Goal: Task Accomplishment & Management: Use online tool/utility

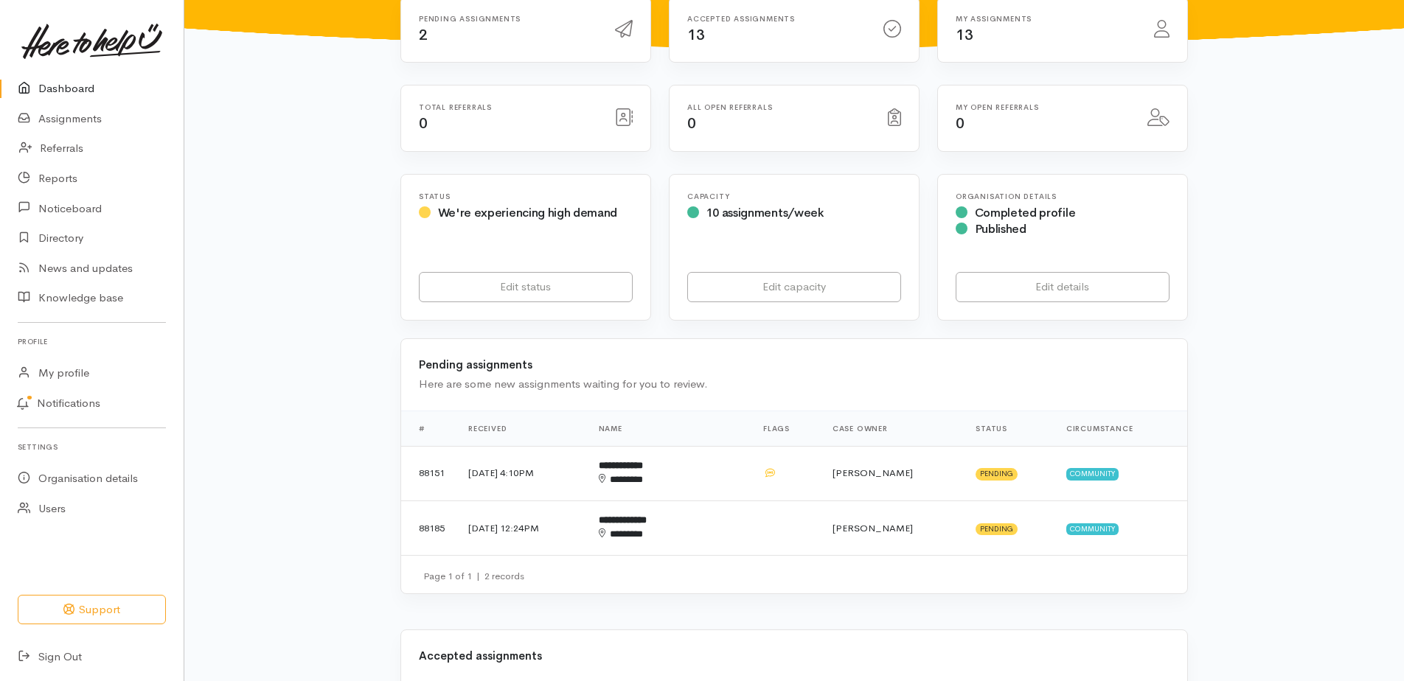
scroll to position [147, 0]
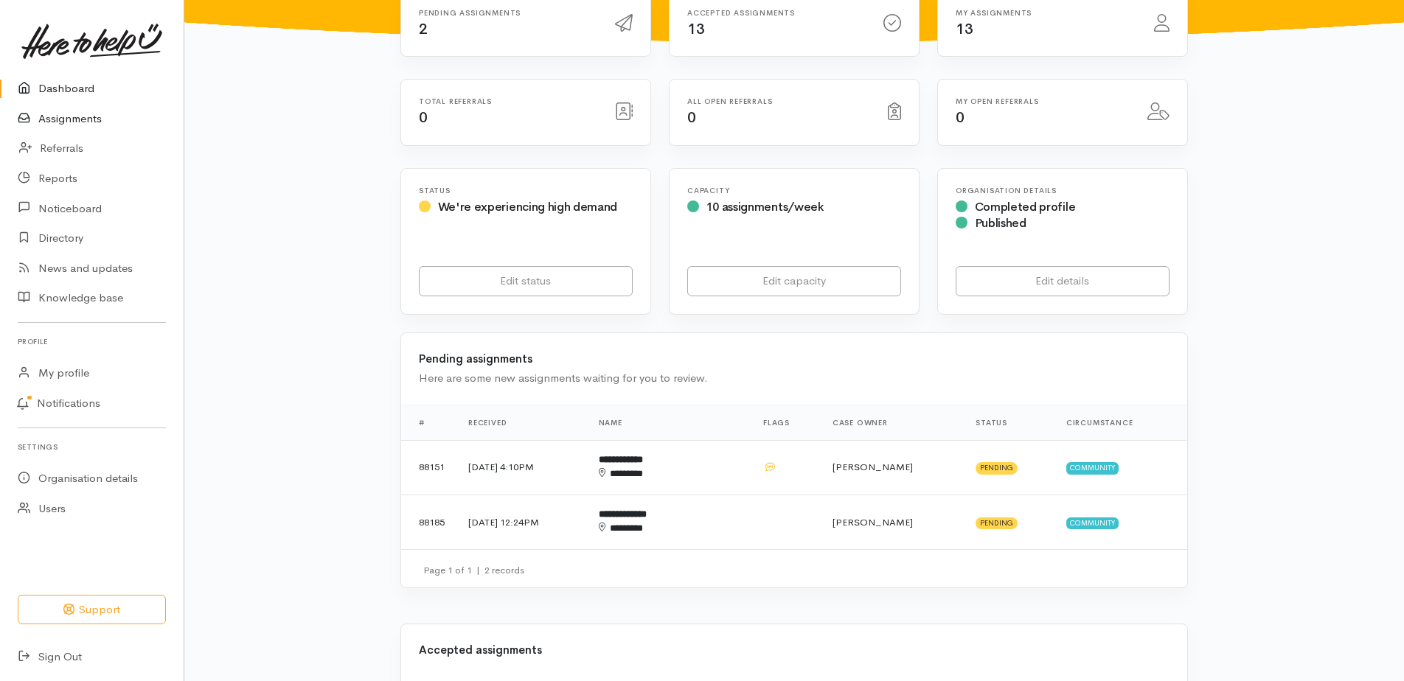
click at [71, 126] on link "Assignments" at bounding box center [92, 119] width 184 height 30
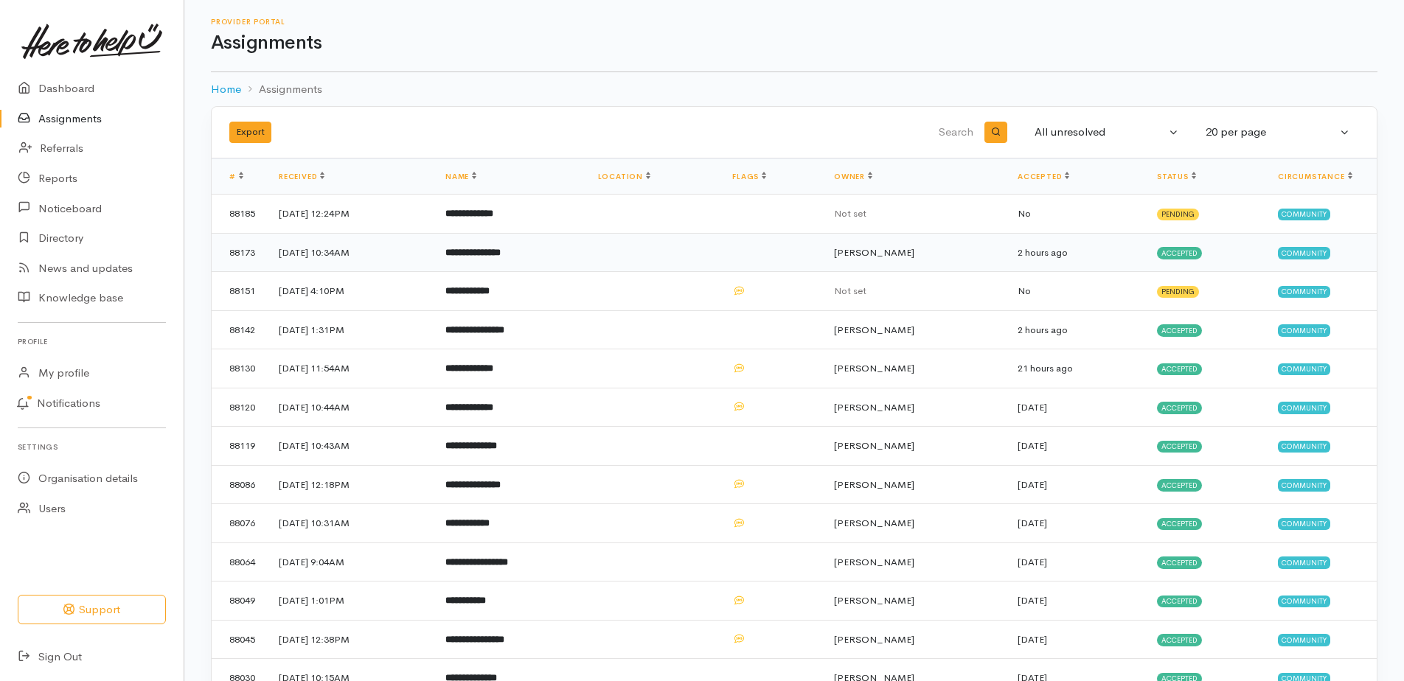
click at [501, 257] on b "**********" at bounding box center [472, 253] width 55 height 10
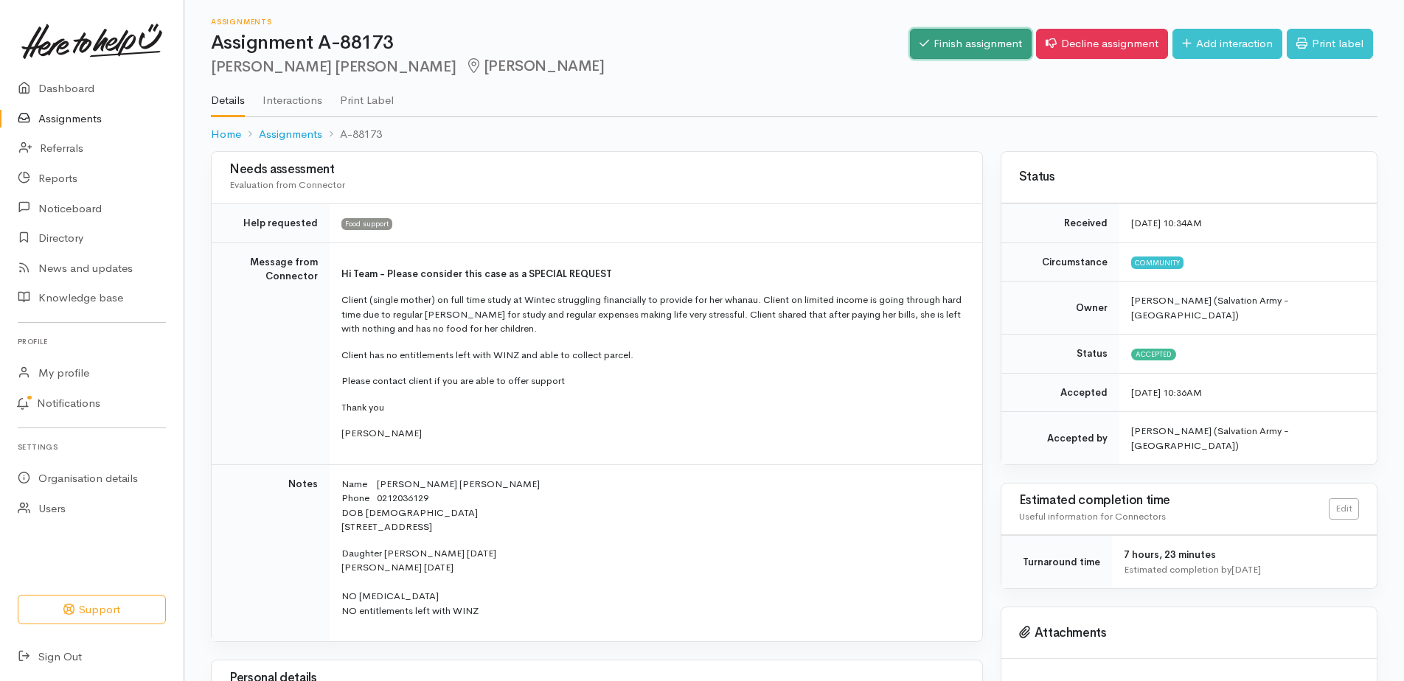
click at [910, 48] on link "Finish assignment" at bounding box center [971, 44] width 122 height 30
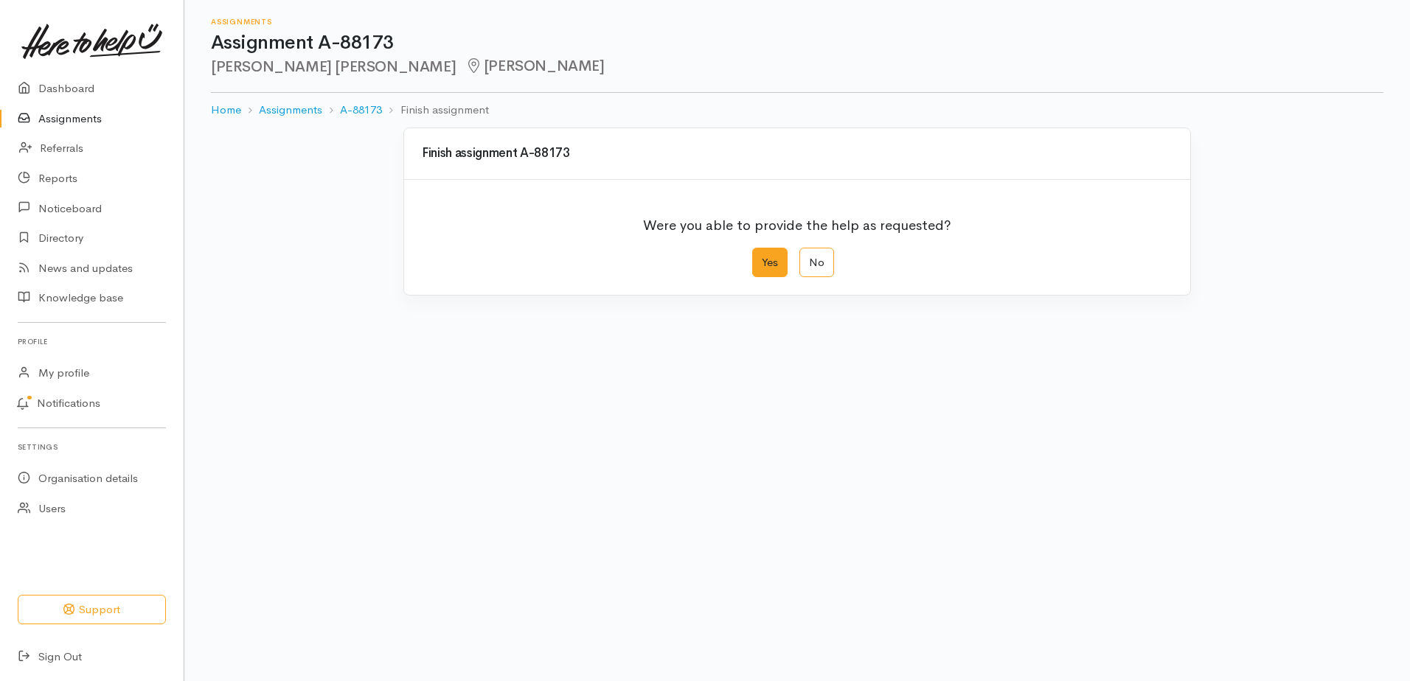
click at [761, 278] on label "Yes" at bounding box center [769, 263] width 35 height 30
click at [761, 257] on input "Yes" at bounding box center [757, 253] width 10 height 10
radio input "true"
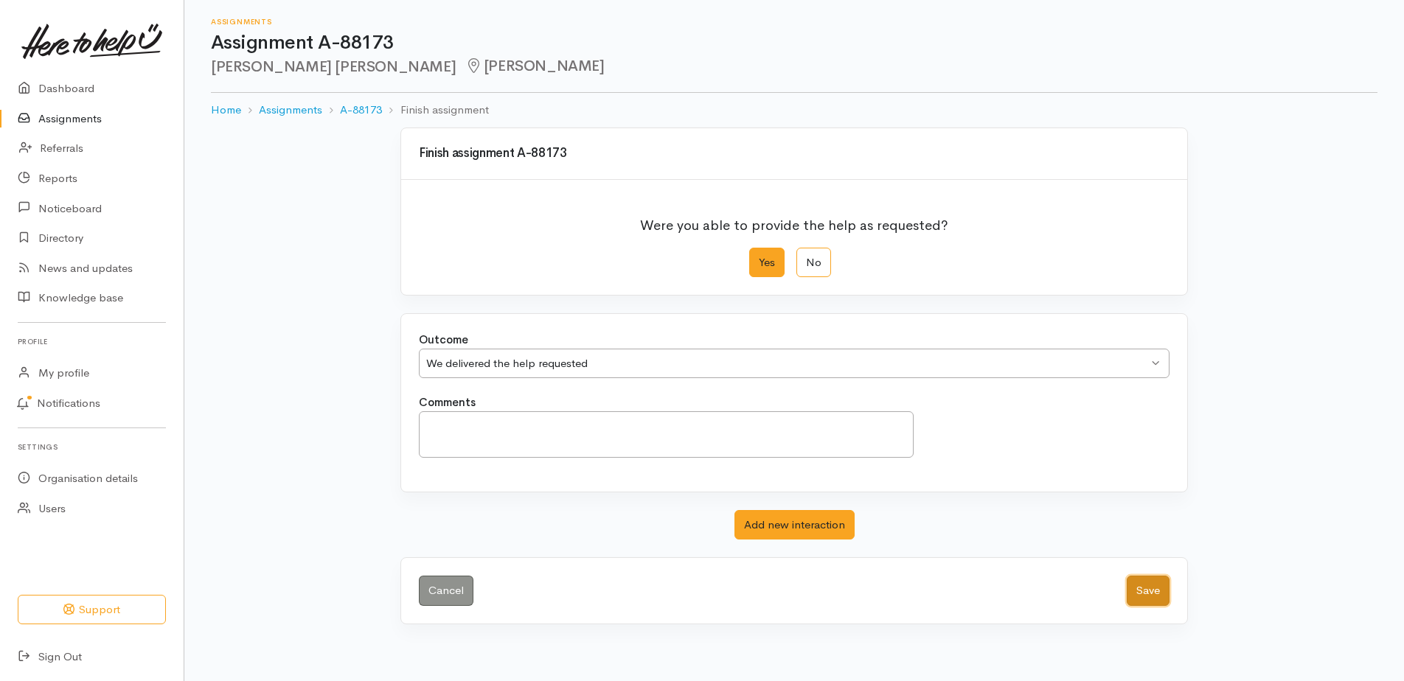
click at [1135, 606] on button "Save" at bounding box center [1148, 591] width 43 height 30
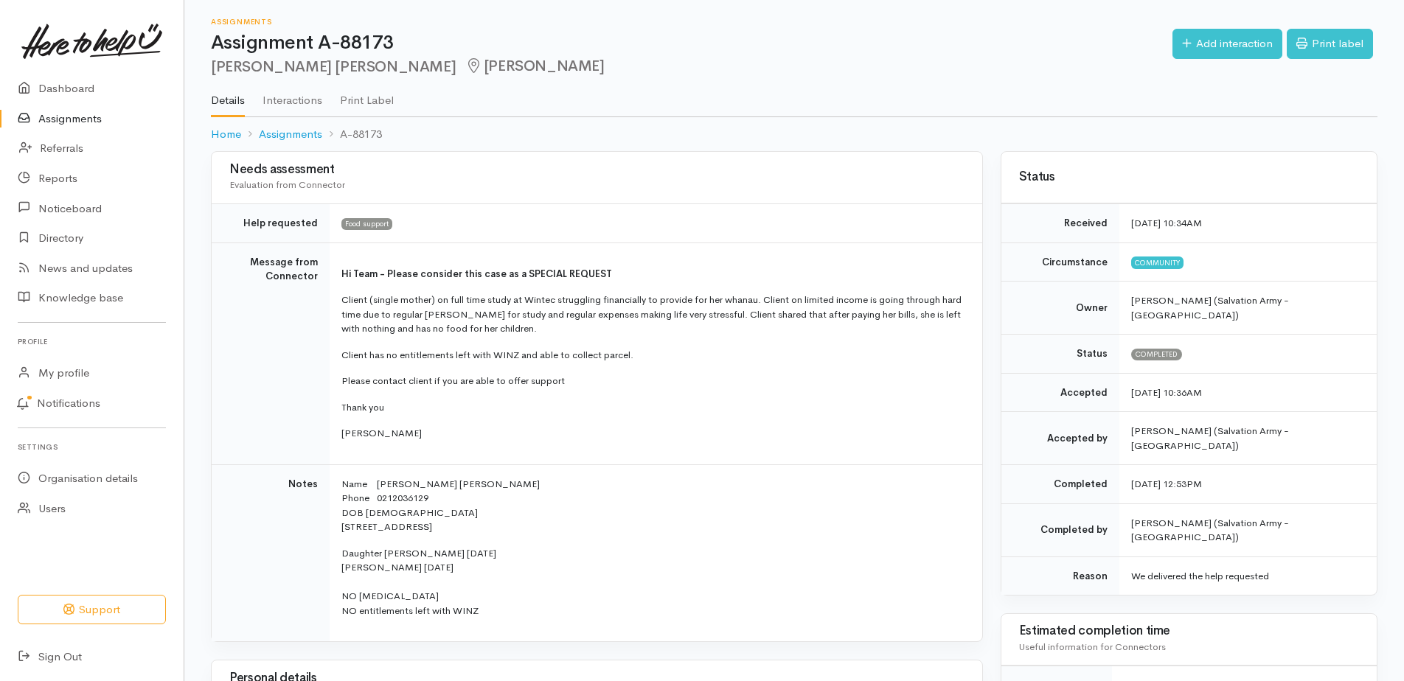
click at [92, 122] on link "Assignments" at bounding box center [92, 119] width 184 height 30
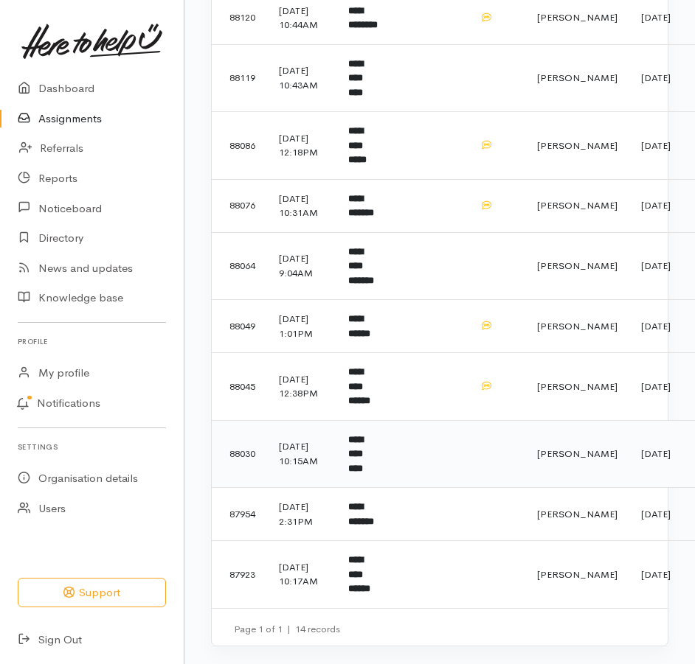
scroll to position [672, 0]
